Goal: Information Seeking & Learning: Learn about a topic

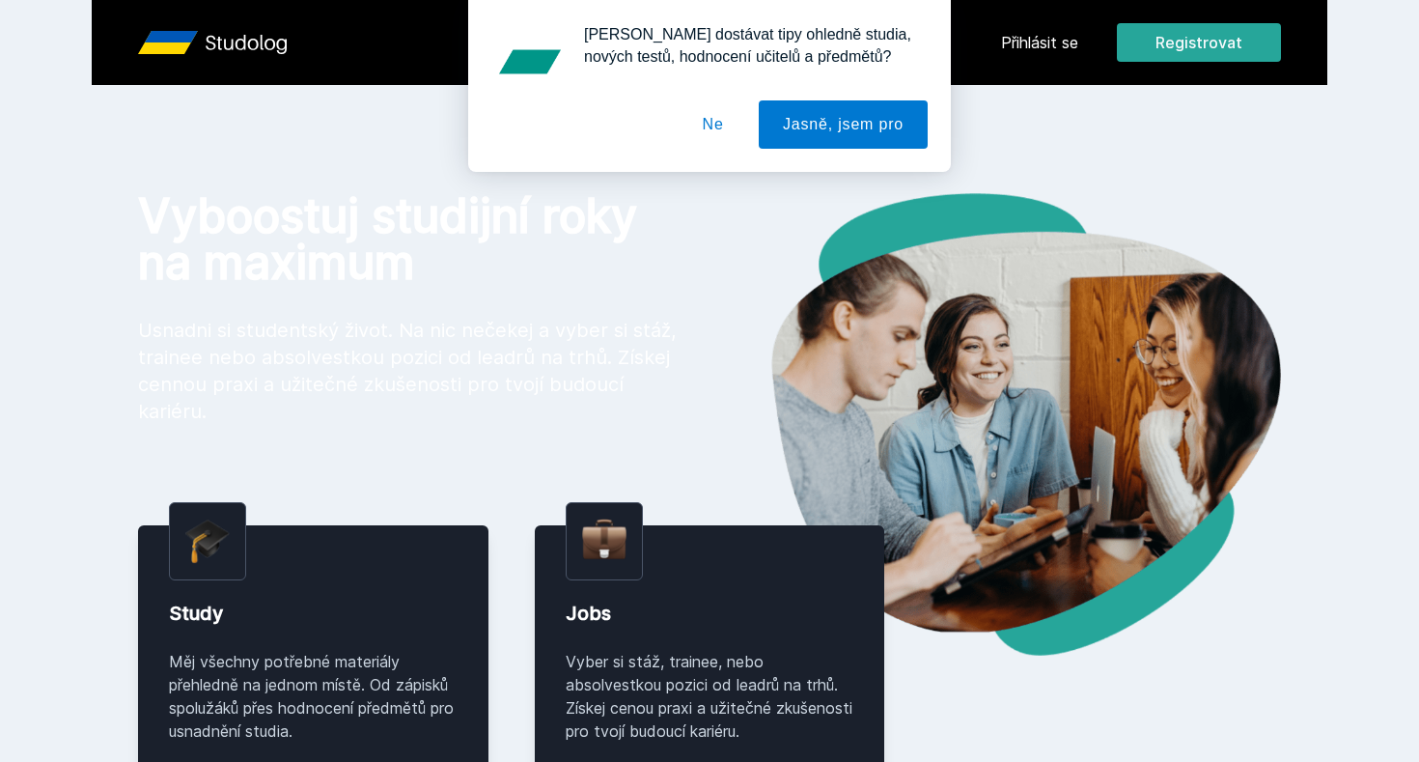
click at [701, 132] on button "Ne" at bounding box center [713, 124] width 69 height 48
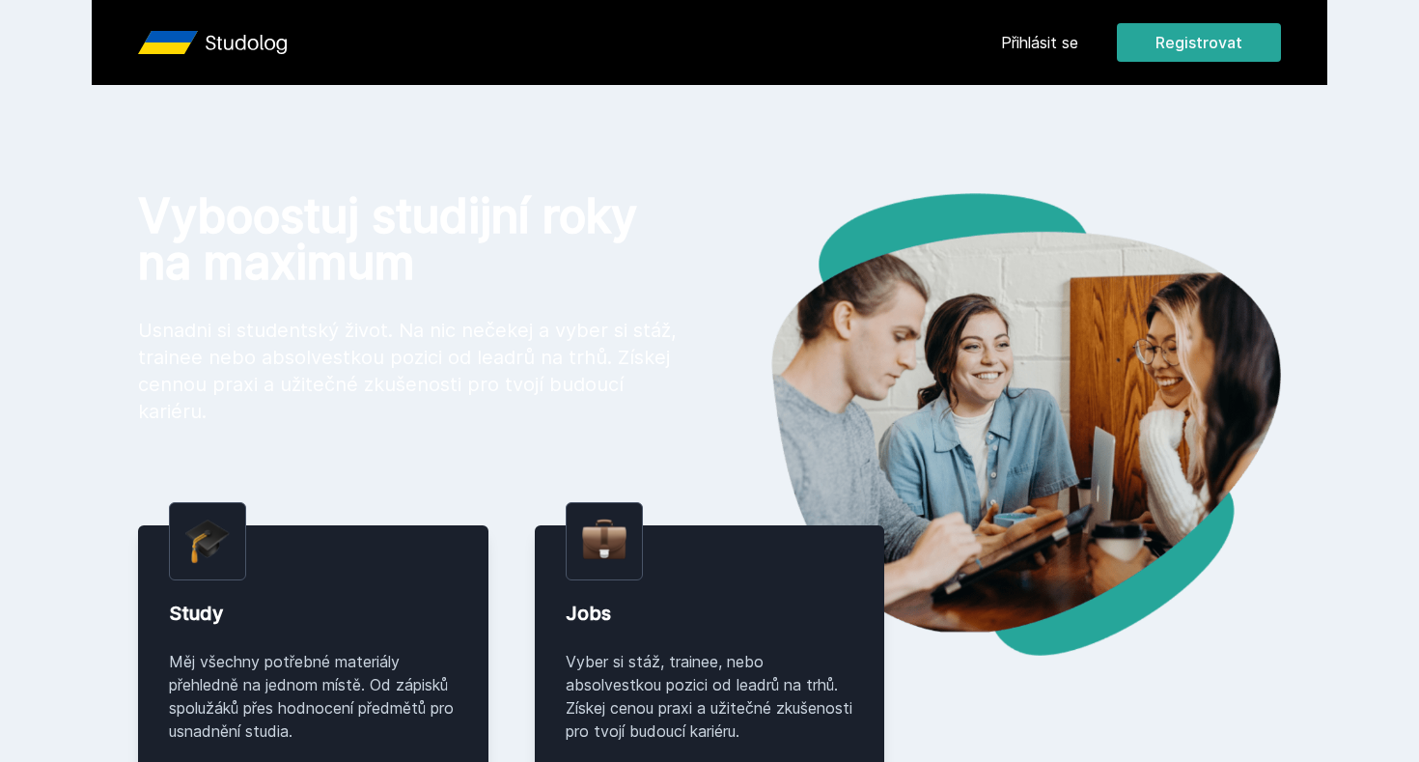
click at [1052, 43] on link "Přihlásit se" at bounding box center [1039, 42] width 77 height 23
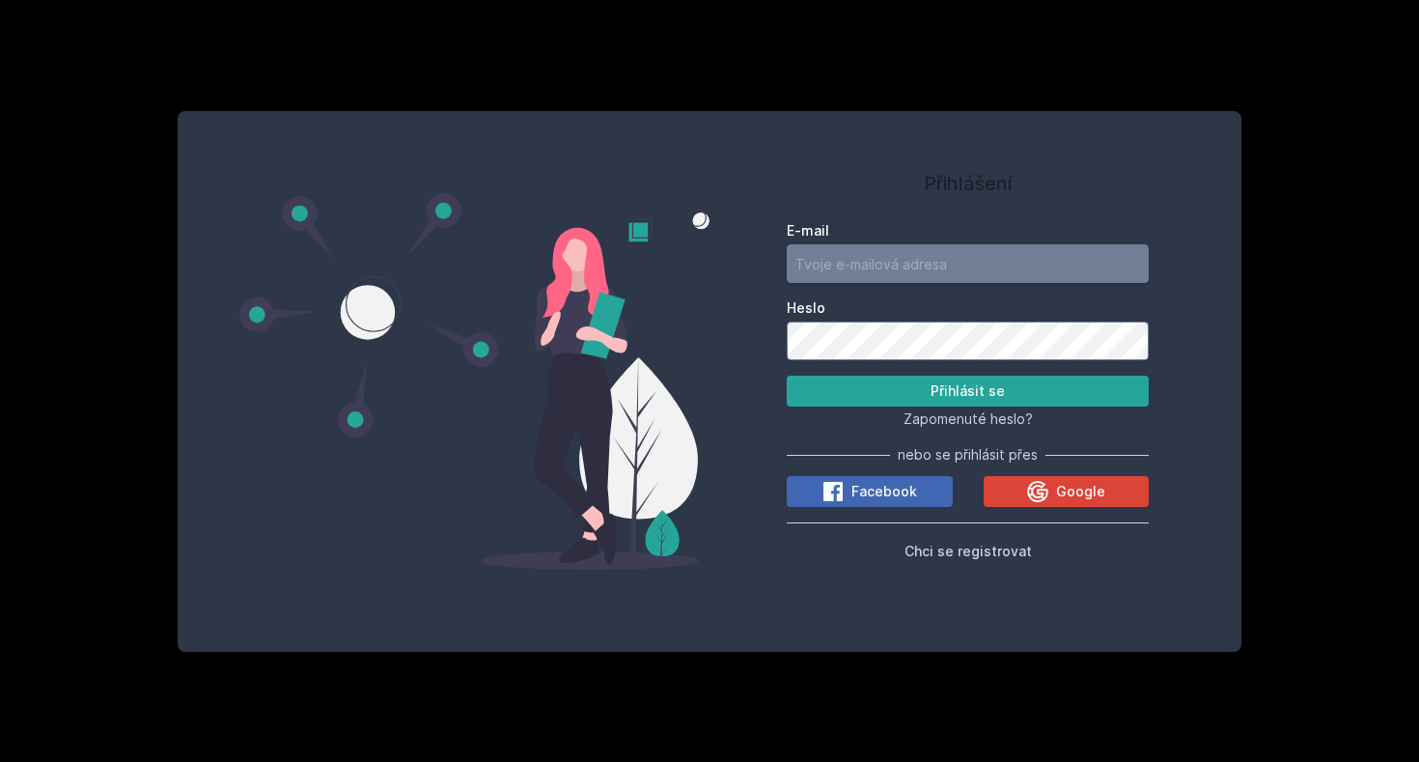
type input "[EMAIL_ADDRESS][DOMAIN_NAME]"
click at [967, 391] on button "Přihlásit se" at bounding box center [968, 390] width 362 height 31
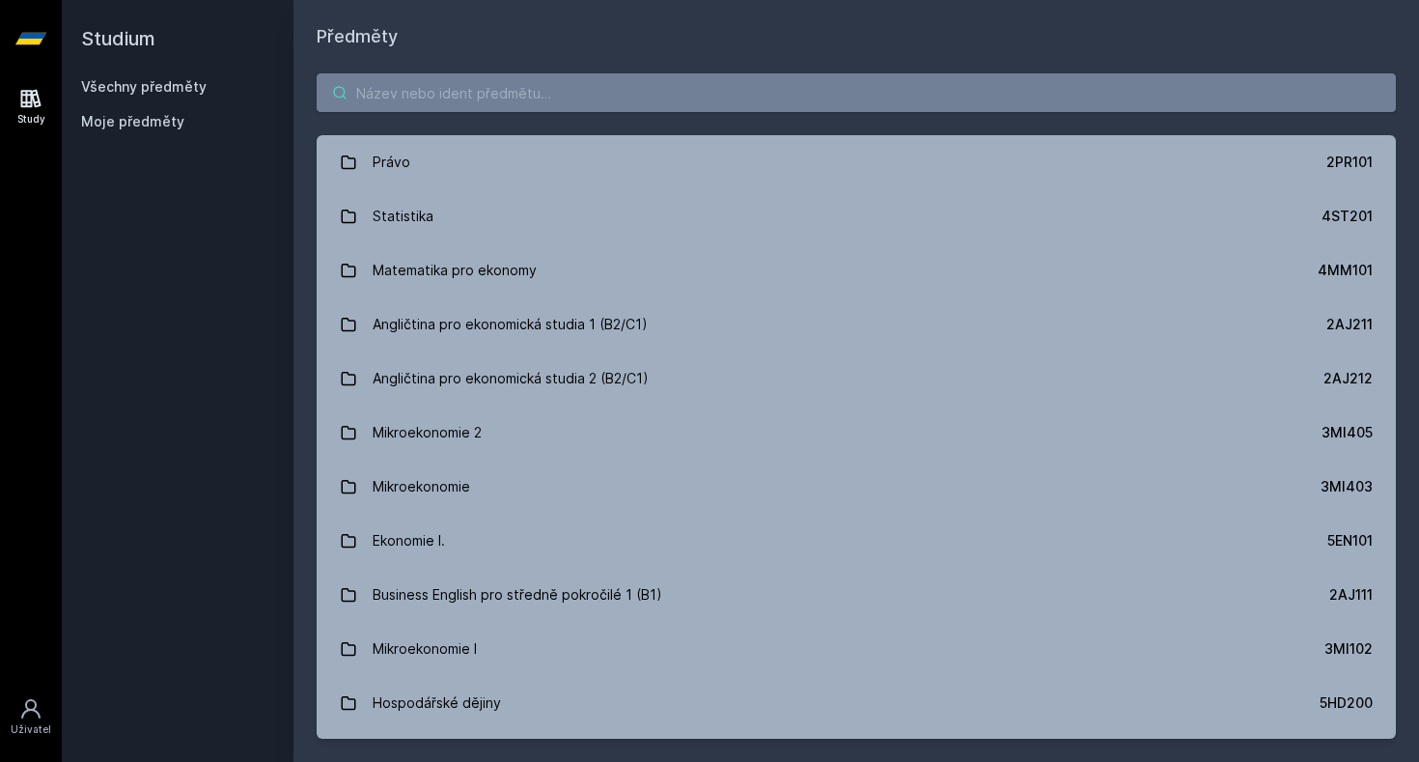
click at [548, 102] on input "search" at bounding box center [856, 92] width 1079 height 39
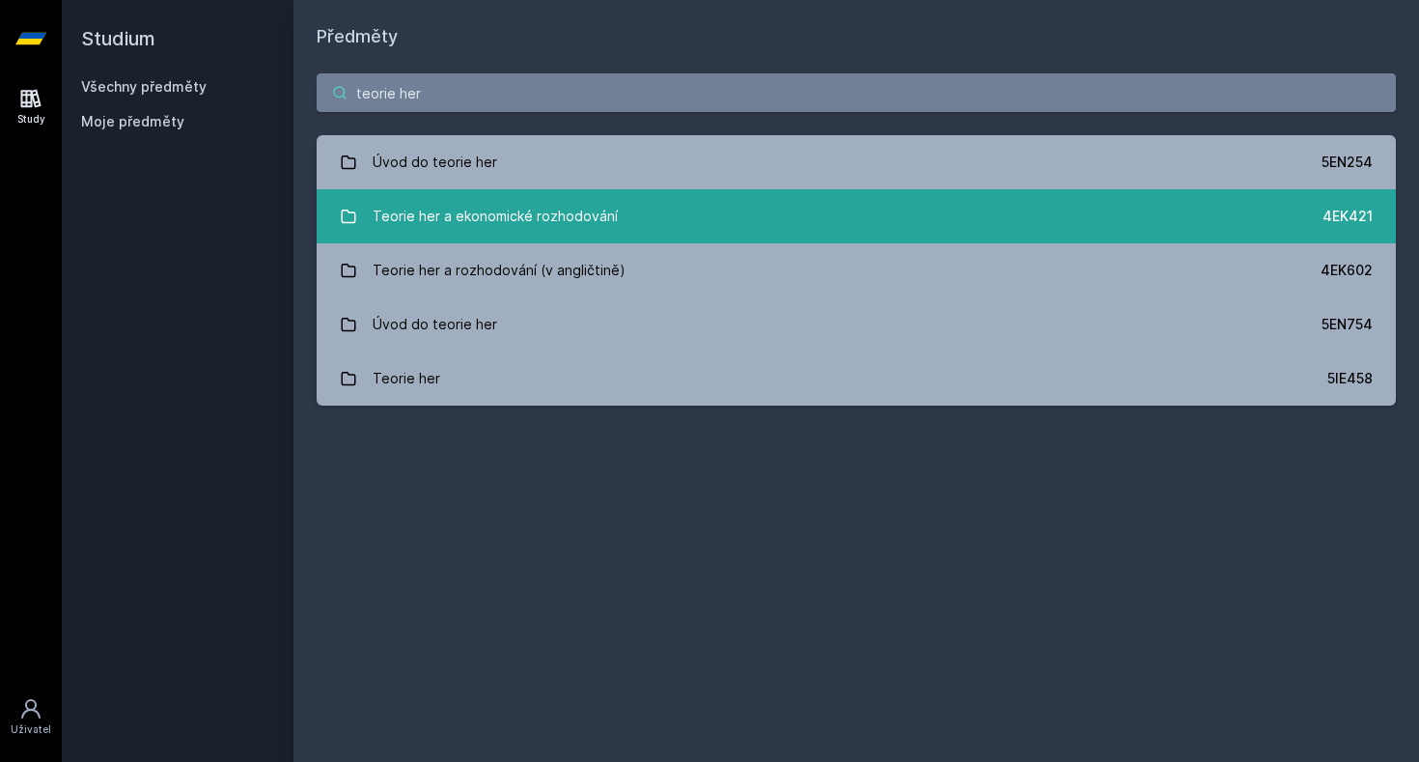
type input "teorie her"
click at [539, 235] on div "Teorie her a ekonomické rozhodování" at bounding box center [495, 216] width 245 height 39
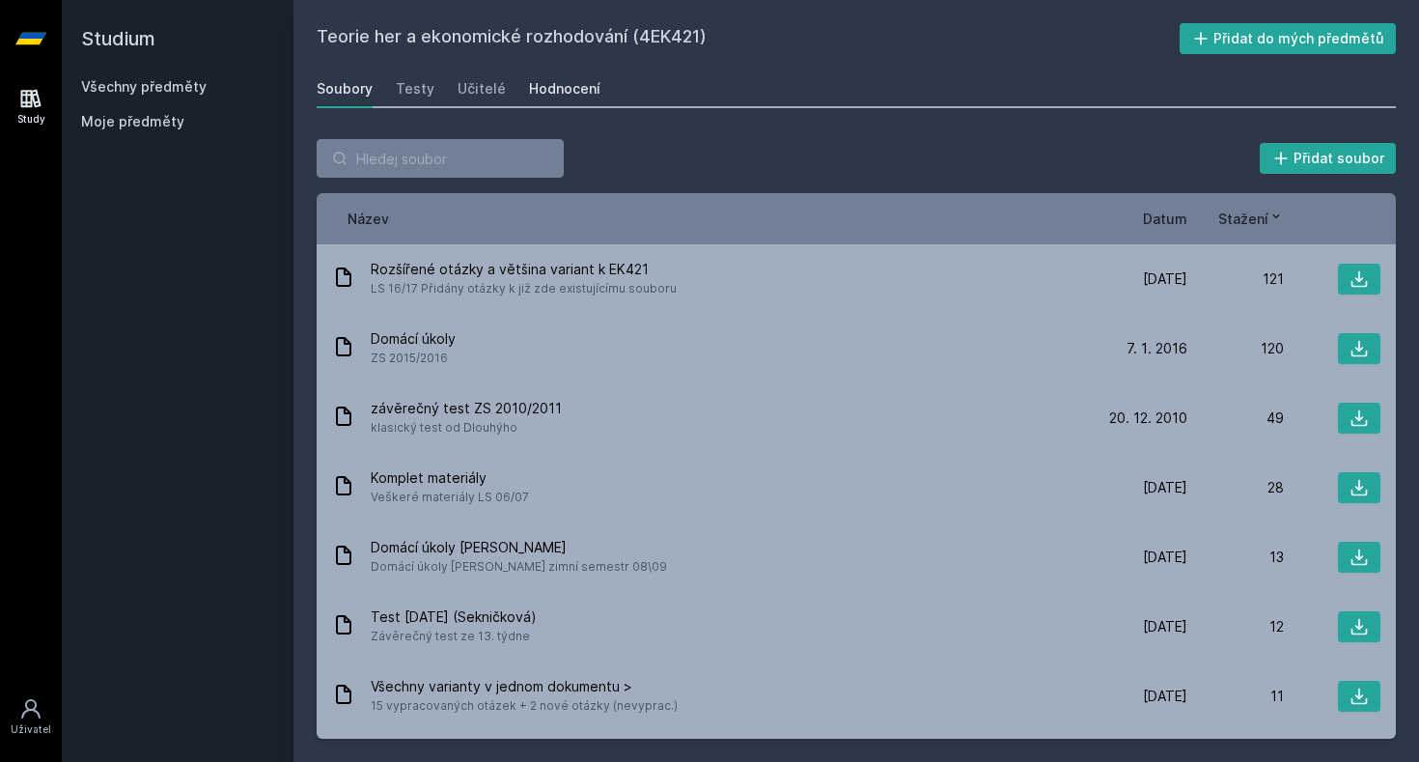
click at [561, 95] on div "Hodnocení" at bounding box center [564, 88] width 71 height 19
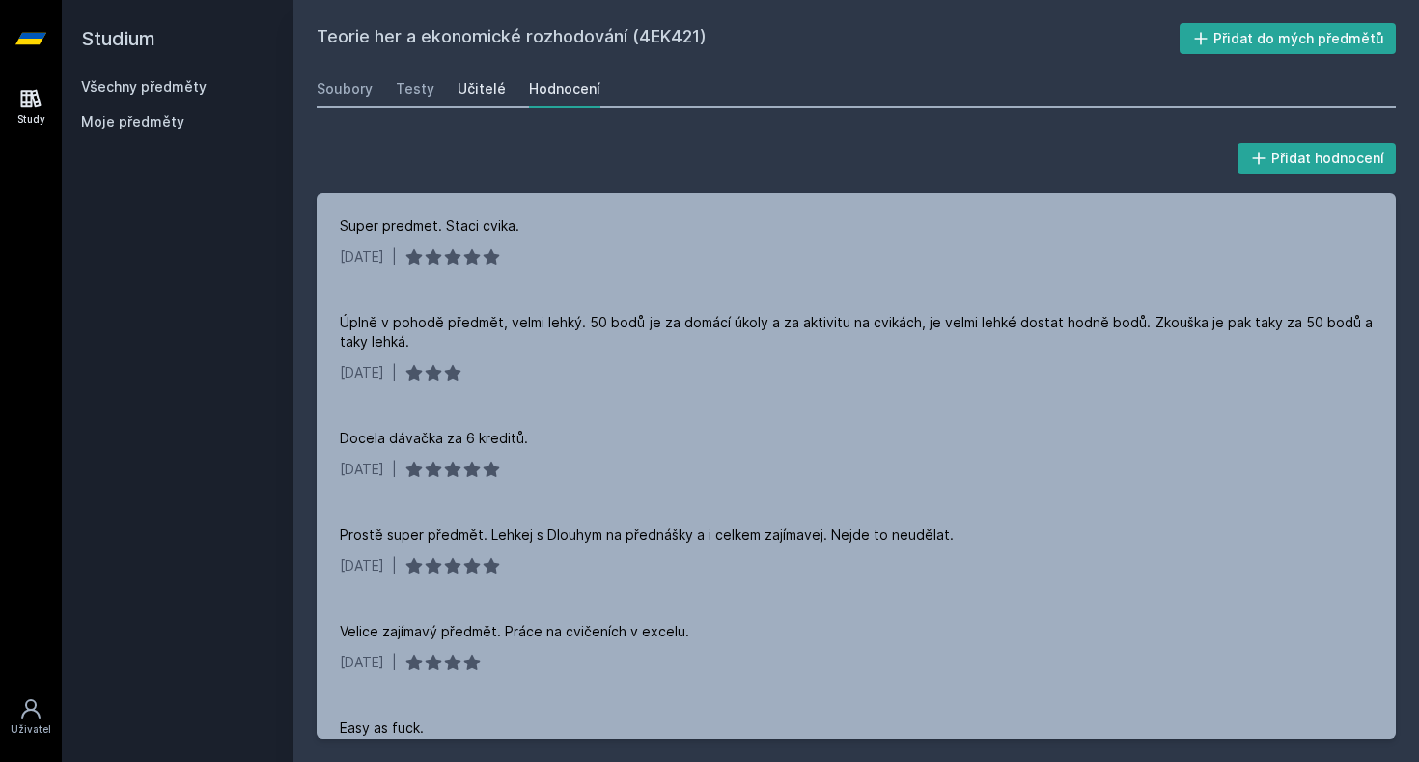
click at [474, 86] on div "Učitelé" at bounding box center [482, 88] width 48 height 19
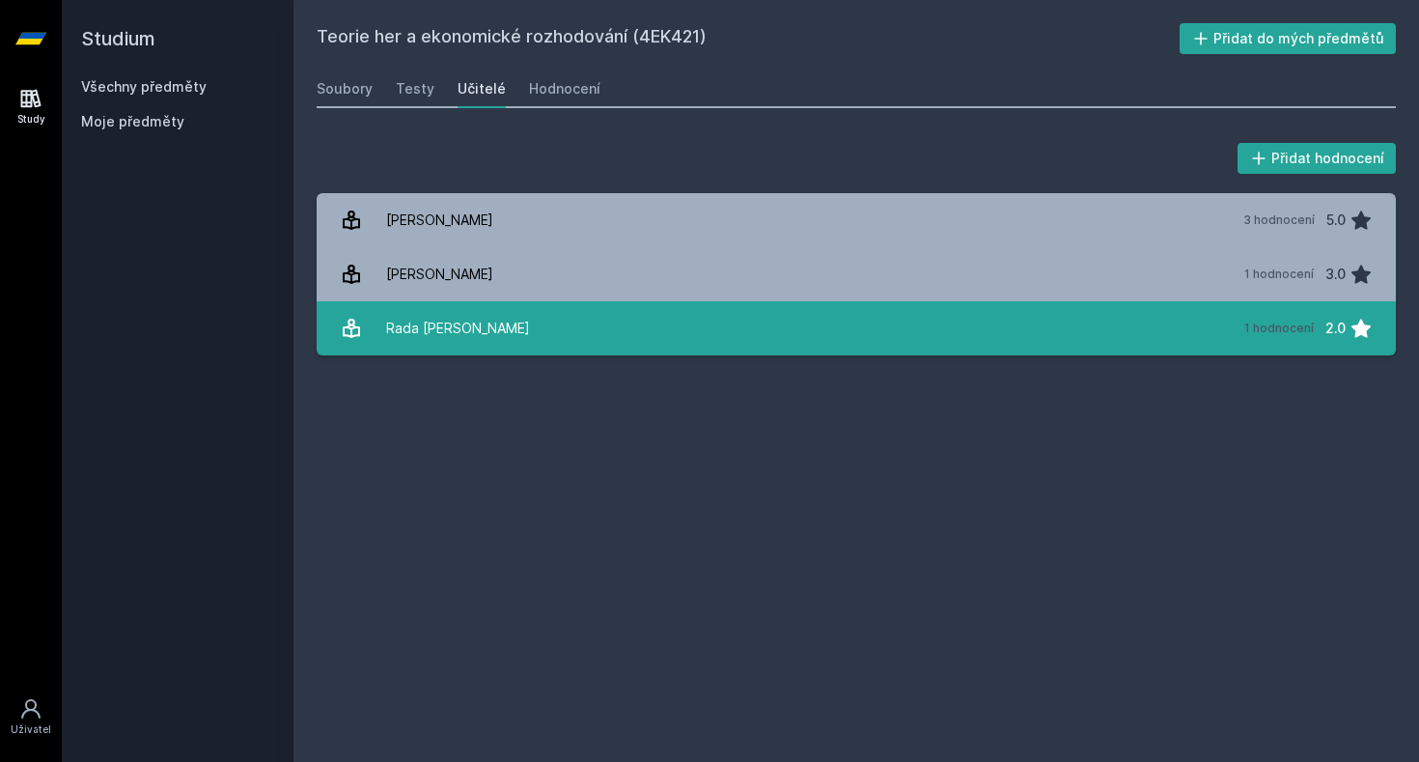
click at [510, 321] on link "Rada Miroslav 1 hodnocení 2.0" at bounding box center [856, 328] width 1079 height 54
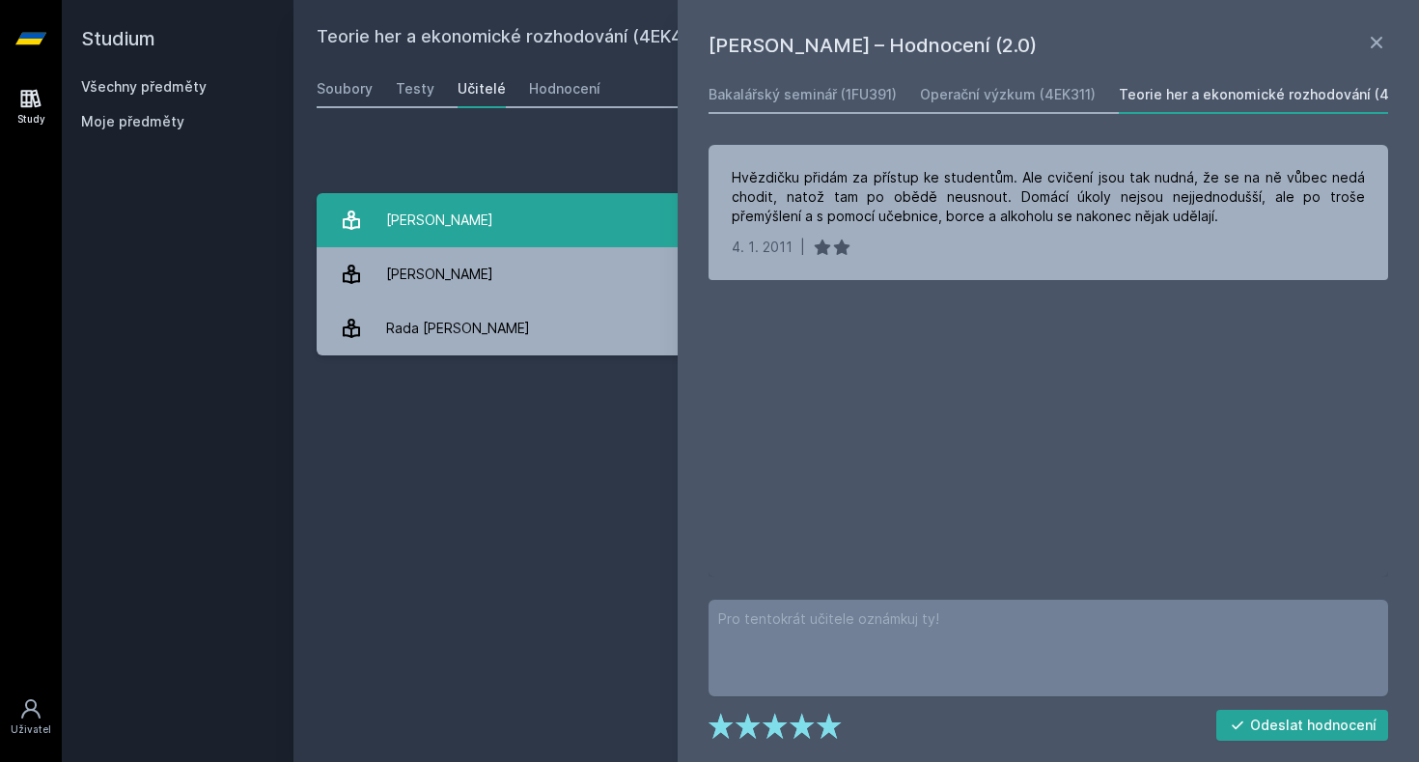
click at [506, 236] on link "Dlouhý Martin 3 hodnocení 5.0" at bounding box center [856, 220] width 1079 height 54
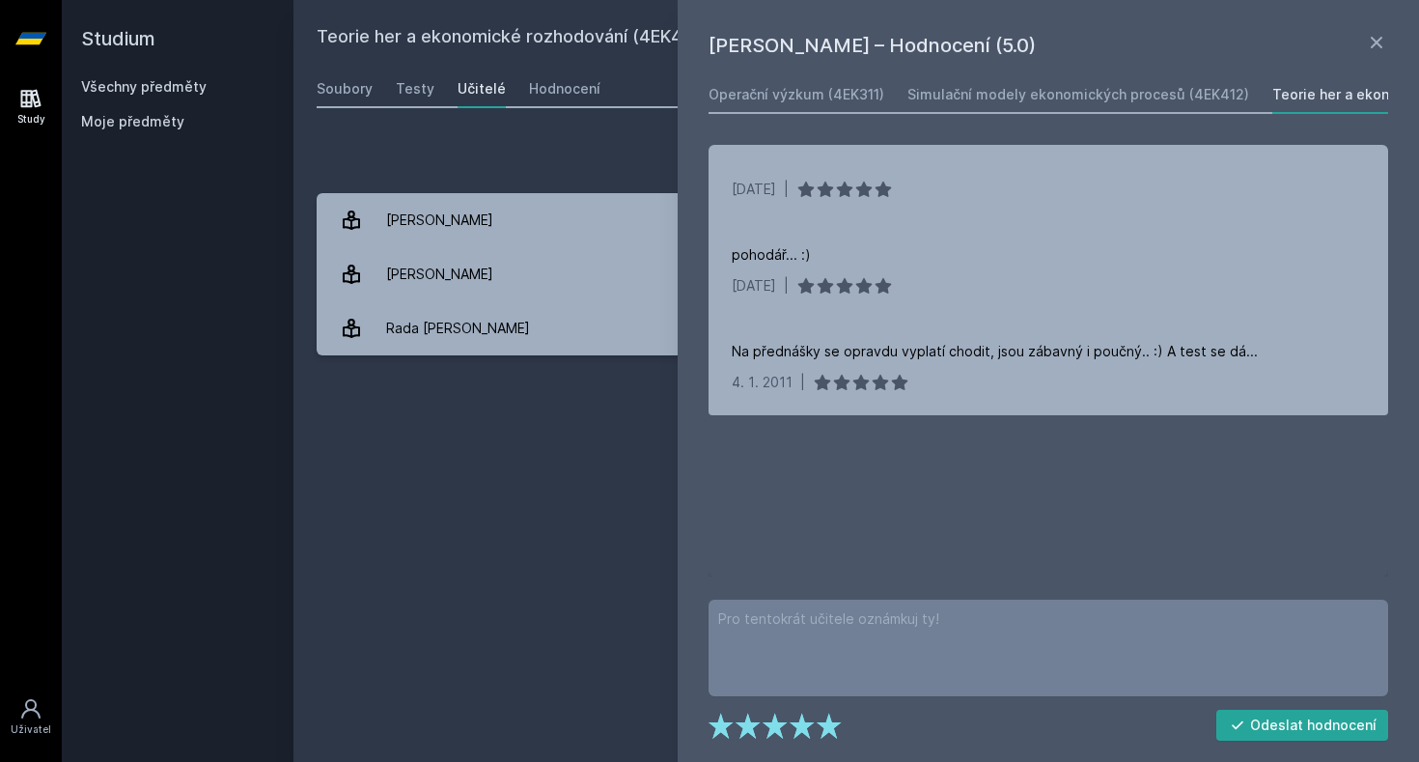
click at [594, 478] on div "Teorie her a ekonomické rozhodování (4EK421) Přidat do mých předmětů [GEOGRAPHI…" at bounding box center [856, 380] width 1079 height 715
click at [1374, 38] on icon at bounding box center [1376, 42] width 23 height 23
